Goal: Transaction & Acquisition: Obtain resource

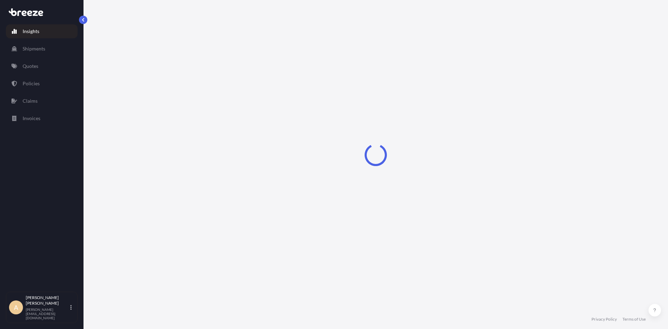
select select "2025"
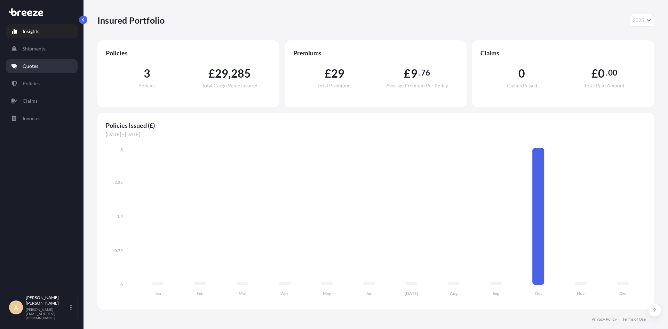
click at [42, 63] on link "Quotes" at bounding box center [42, 66] width 72 height 14
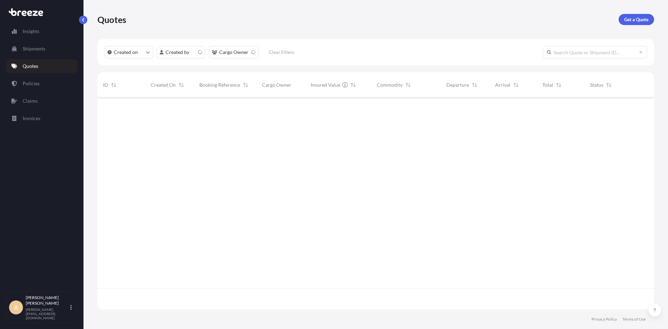
scroll to position [210, 551]
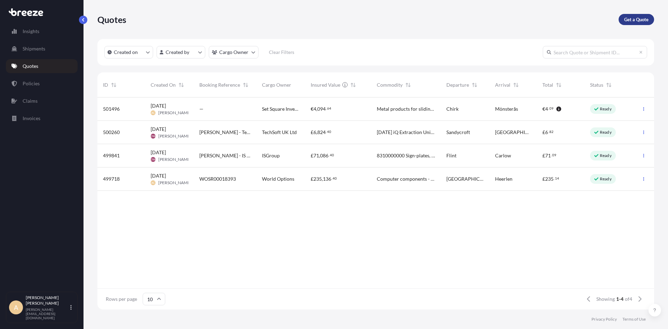
click at [637, 23] on link "Get a Quote" at bounding box center [635, 19] width 35 height 11
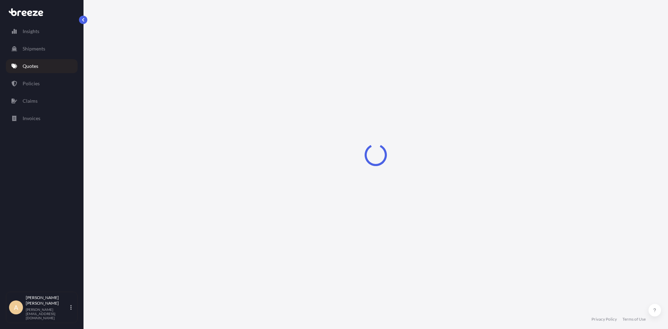
select select "Sea"
select select "1"
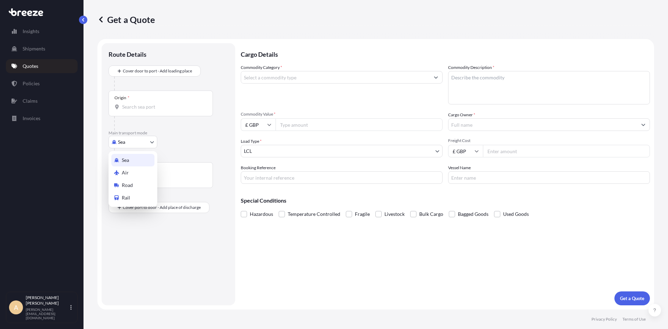
click at [136, 140] on body "Insights Shipments Quotes Policies Claims Invoices A [PERSON_NAME] [PERSON_NAME…" at bounding box center [334, 164] width 668 height 329
click at [128, 183] on span "Road" at bounding box center [127, 185] width 11 height 7
select select "Road"
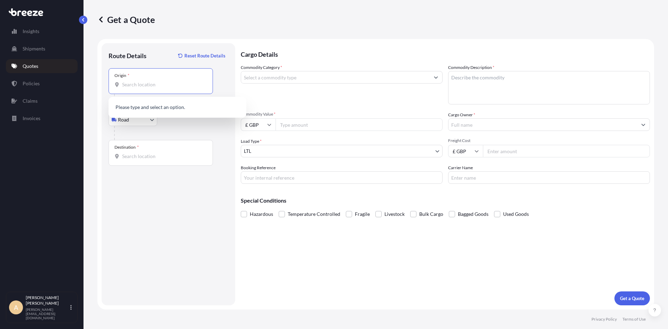
click at [138, 85] on input "Origin *" at bounding box center [163, 84] width 82 height 7
click at [135, 103] on div "[STREET_ADDRESS]" at bounding box center [177, 108] width 132 height 19
type input "[STREET_ADDRESS]"
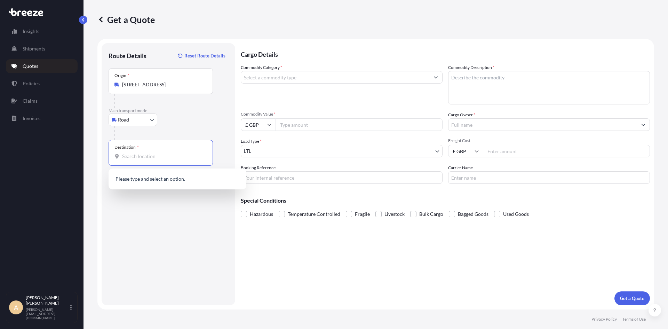
click at [143, 154] on input "Destination *" at bounding box center [163, 156] width 82 height 7
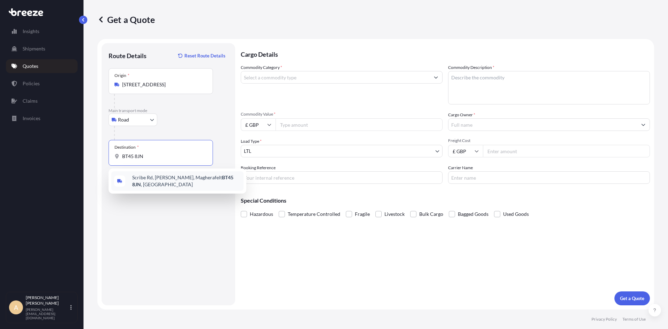
click at [159, 178] on span "[STREET_ADDRESS][PERSON_NAME]" at bounding box center [186, 181] width 109 height 14
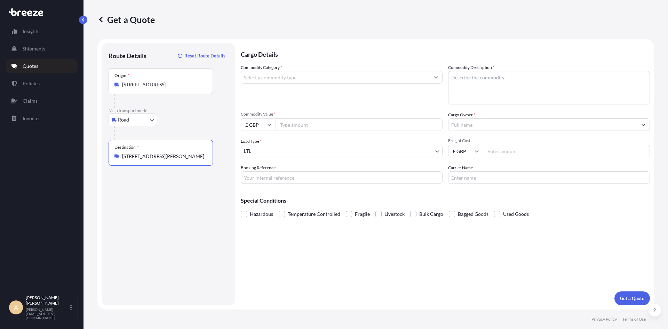
type input "[STREET_ADDRESS][PERSON_NAME]"
click at [275, 80] on input "Commodity Category *" at bounding box center [335, 77] width 189 height 13
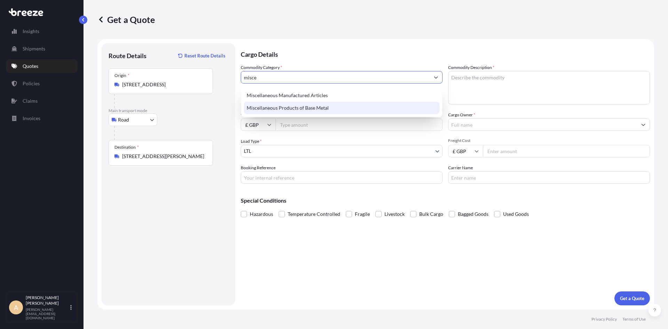
click at [281, 104] on div "Miscellaneous Products of Base Metal" at bounding box center [341, 108] width 195 height 13
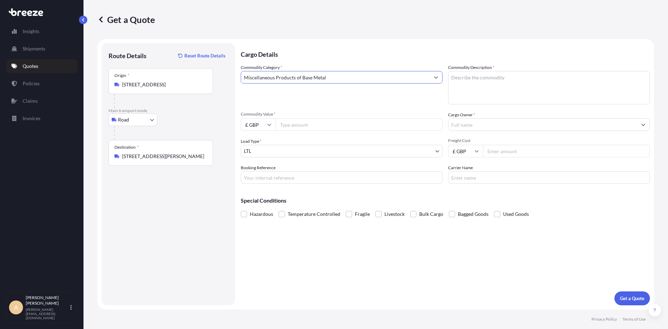
type input "Miscellaneous Products of Base Metal"
click at [291, 123] on input "Commodity Value *" at bounding box center [358, 124] width 167 height 13
type input "1312.16"
click at [483, 81] on textarea "Commodity Description *" at bounding box center [549, 87] width 202 height 33
drag, startPoint x: 503, startPoint y: 78, endPoint x: 458, endPoint y: 77, distance: 44.9
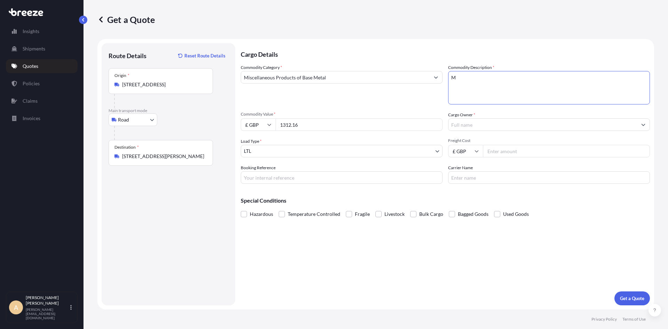
click at [460, 79] on textarea "M" at bounding box center [549, 87] width 202 height 33
type textarea "Metal products for sliding systems"
click at [460, 123] on input "Cargo Owner *" at bounding box center [542, 124] width 189 height 13
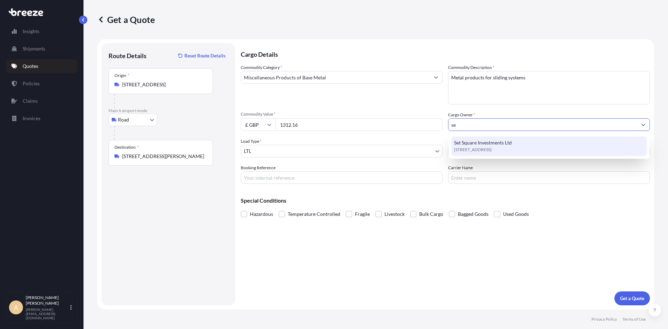
click at [472, 142] on span "Set Square Investments Ltd" at bounding box center [483, 142] width 58 height 7
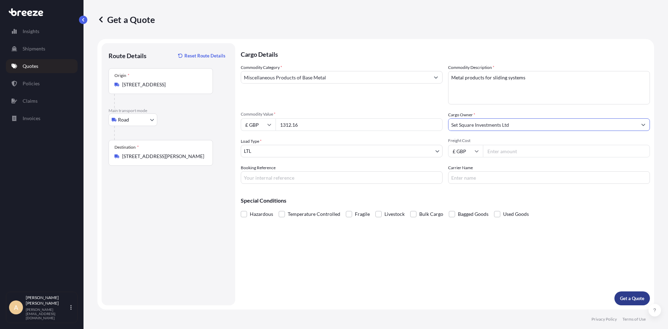
type input "Set Square Investments Ltd"
click at [626, 297] on p "Get a Quote" at bounding box center [632, 298] width 24 height 7
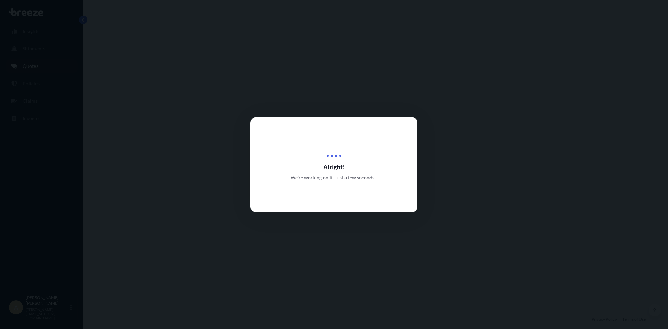
select select "Road"
select select "1"
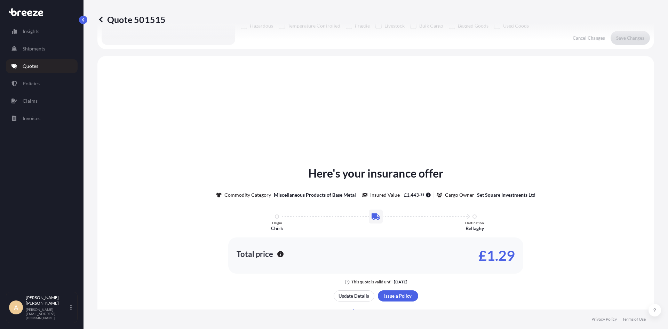
scroll to position [209, 0]
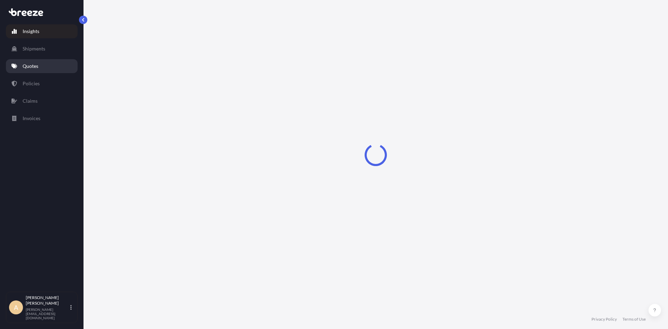
click at [36, 68] on p "Quotes" at bounding box center [31, 66] width 16 height 7
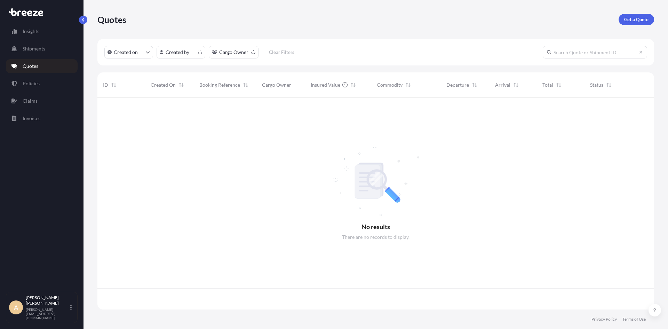
scroll to position [210, 551]
